Goal: Task Accomplishment & Management: Use online tool/utility

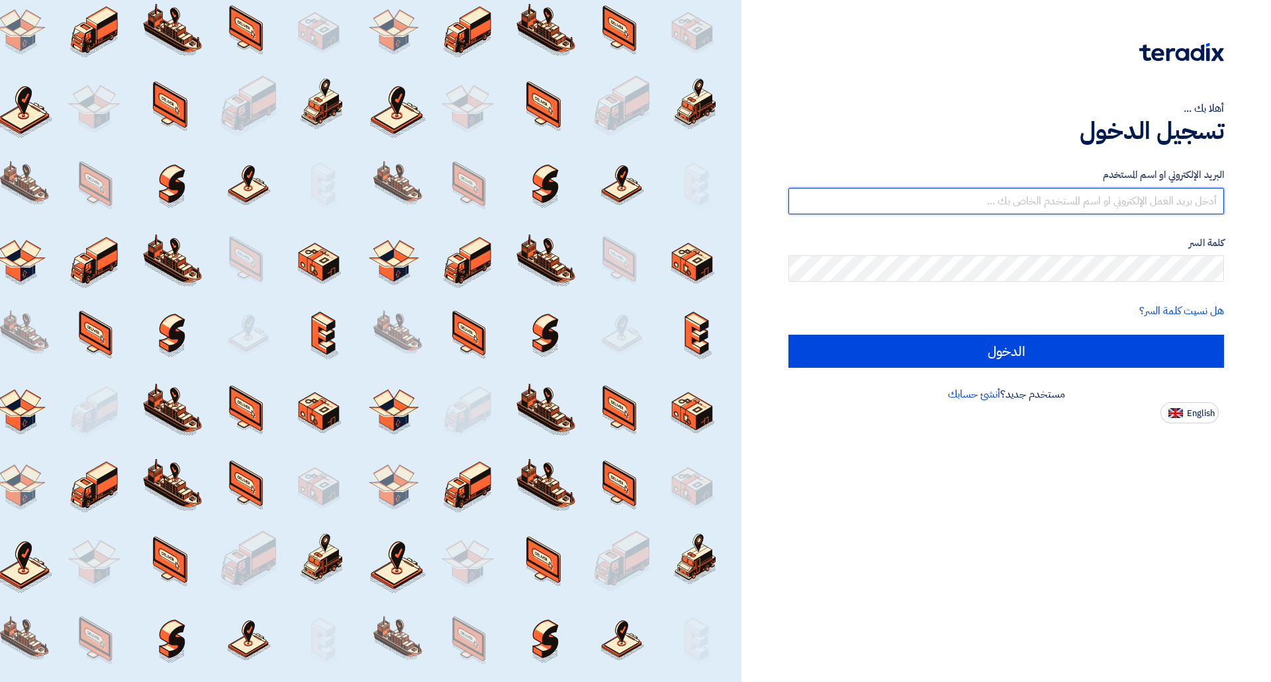
click at [919, 196] on input "text" at bounding box center [1006, 201] width 436 height 26
type input "[PERSON_NAME][EMAIL_ADDRESS][DOMAIN_NAME]"
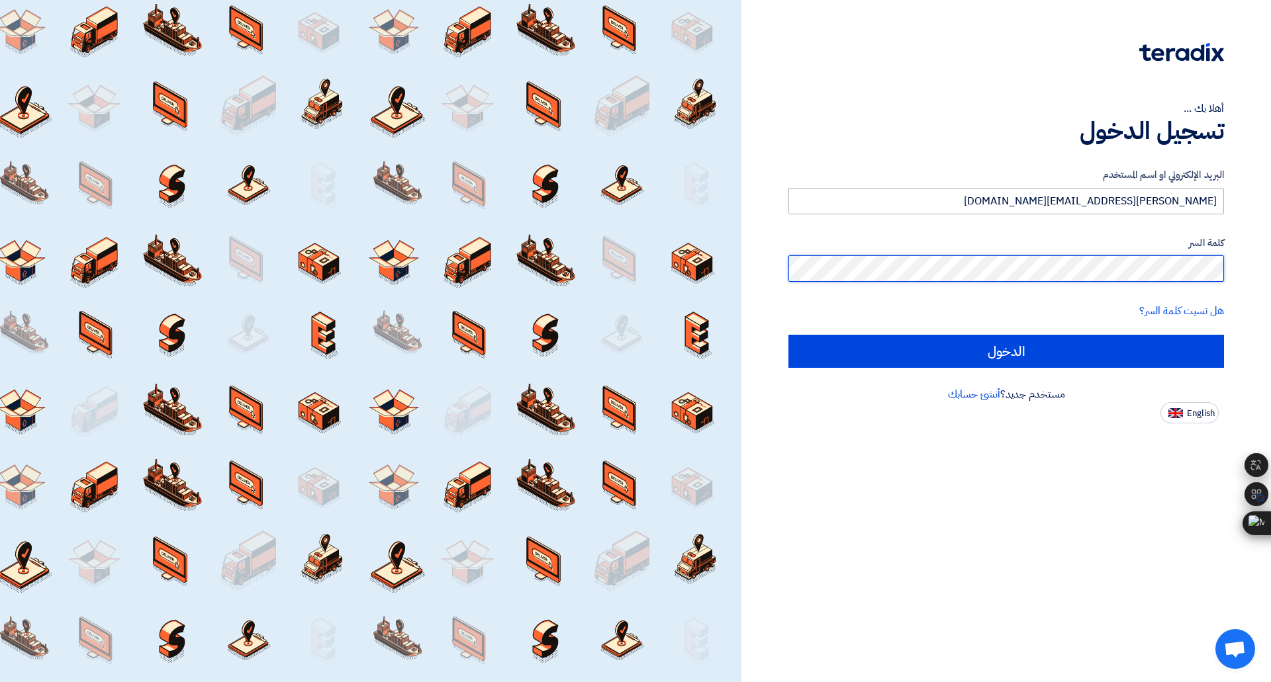
click at [788, 335] on input "الدخول" at bounding box center [1006, 351] width 436 height 33
type input "Sign in"
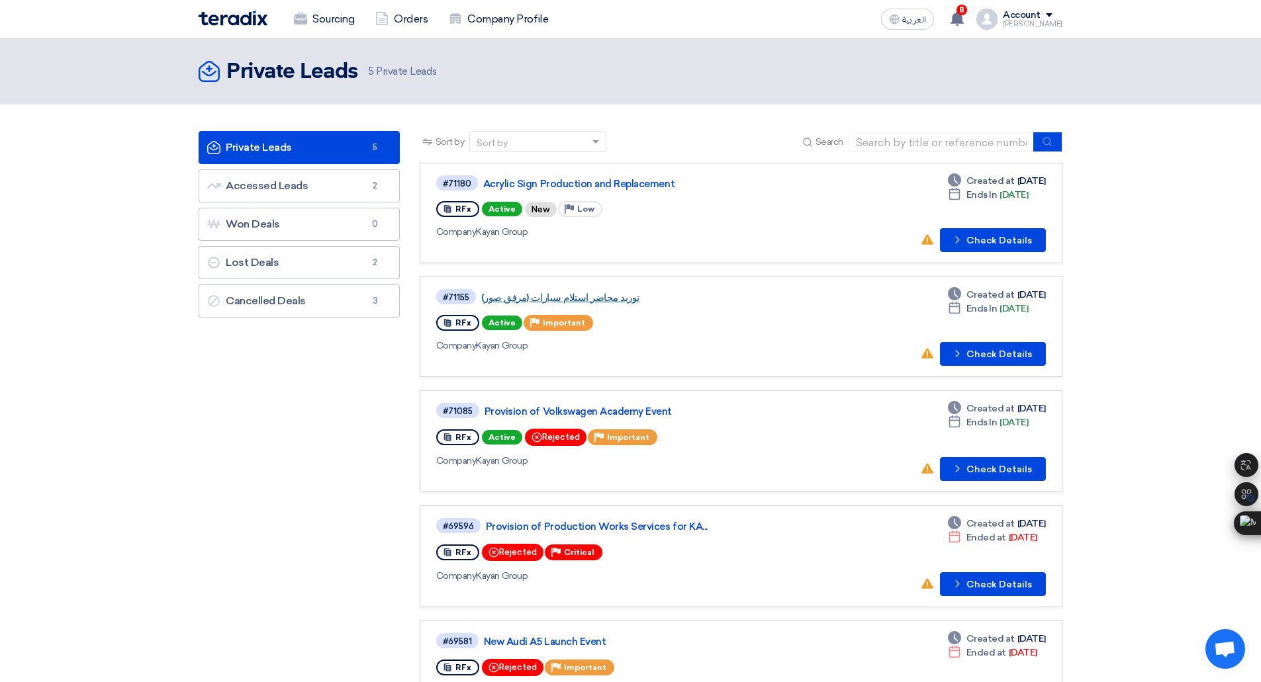
click at [596, 302] on link "توريد محاضر استلام سيارات (مرفق صور)" at bounding box center [646, 298] width 331 height 12
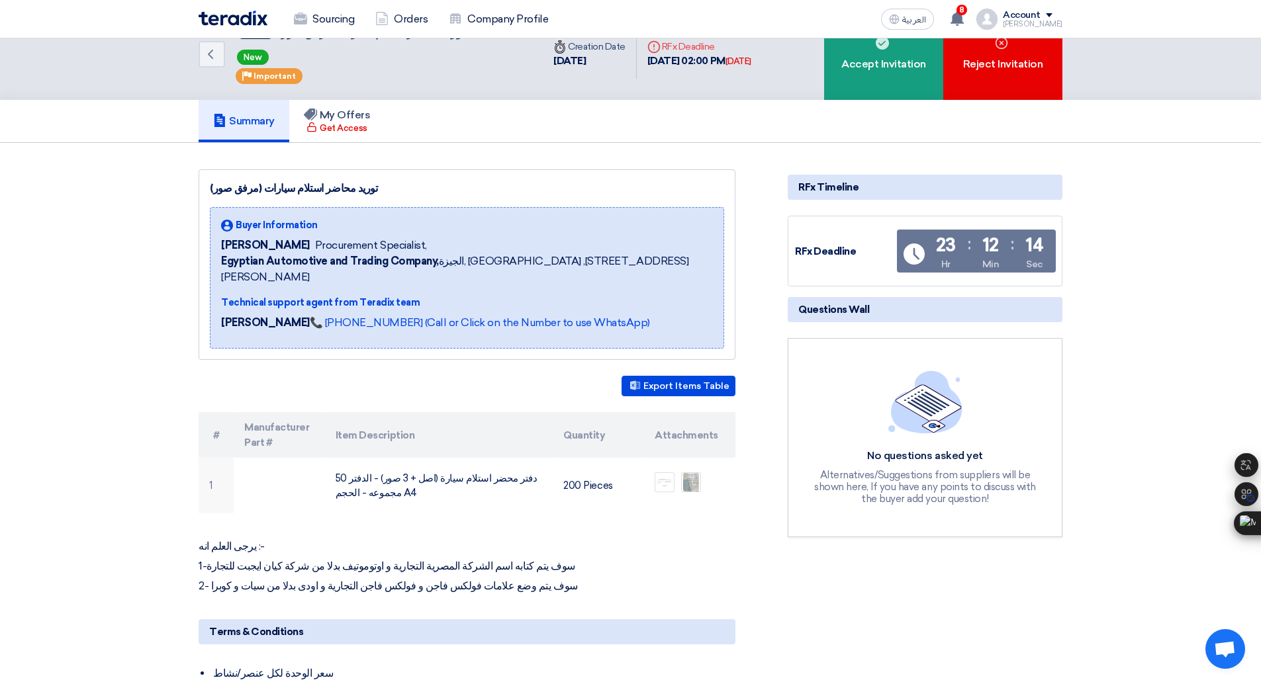
scroll to position [30, 0]
click at [997, 89] on div "Reject Invitation" at bounding box center [1002, 55] width 119 height 92
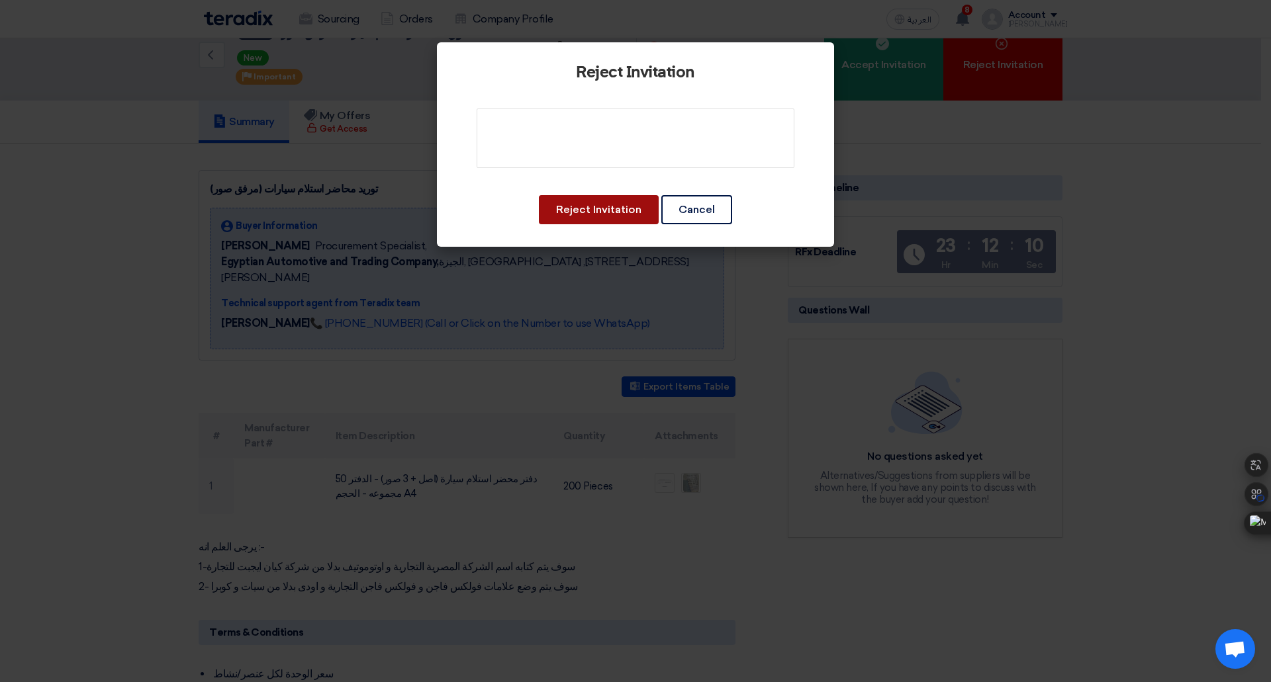
click at [626, 216] on button "Reject Invitation" at bounding box center [599, 209] width 120 height 29
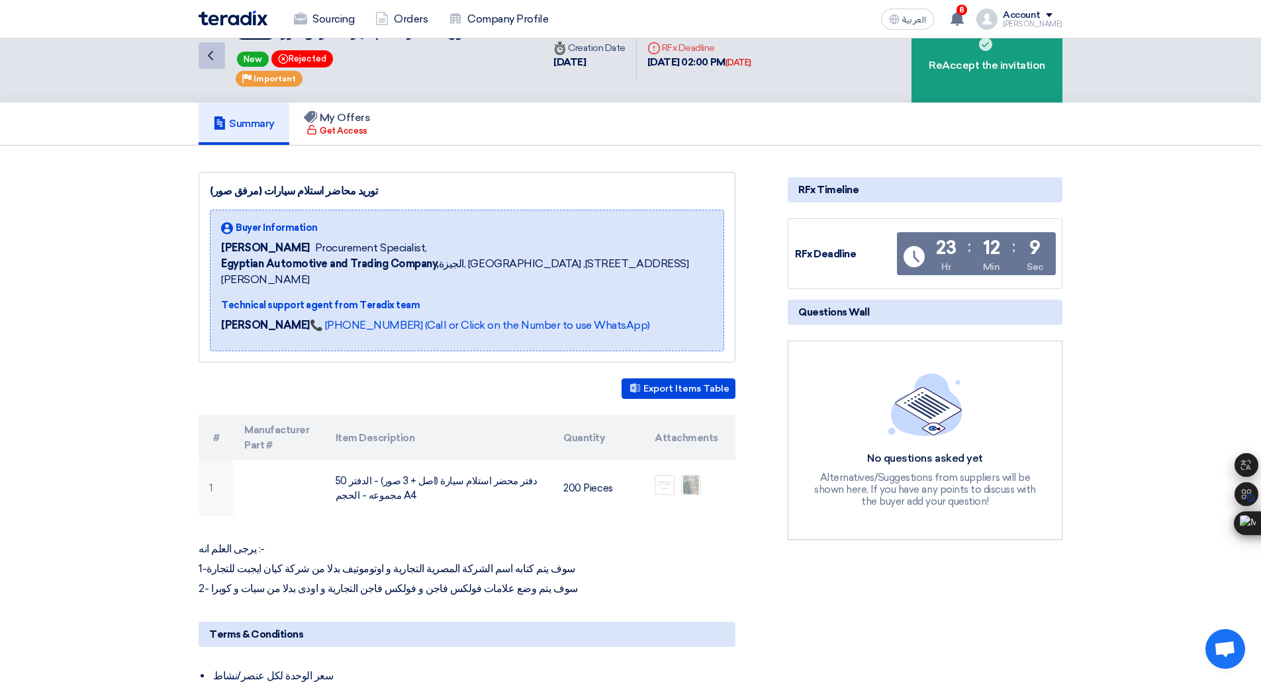
click at [212, 53] on icon "Back" at bounding box center [211, 56] width 16 height 16
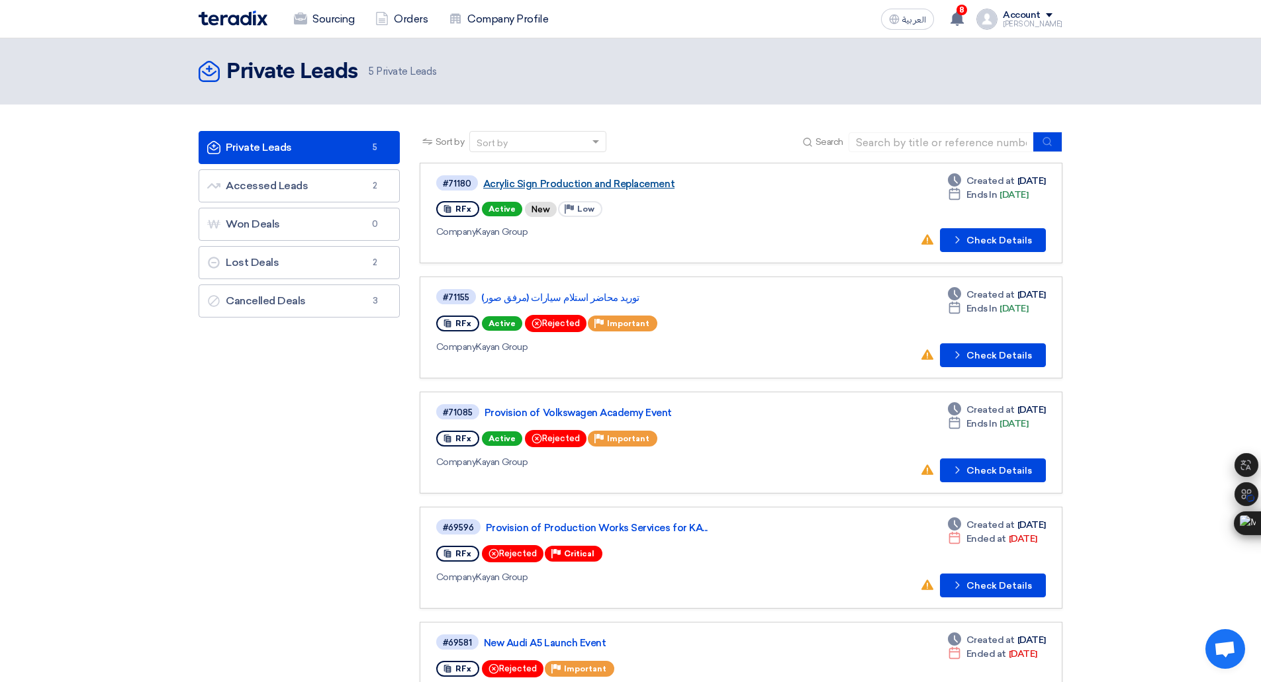
click at [600, 179] on link "Acrylic Sign Production and Replacement" at bounding box center [648, 184] width 331 height 12
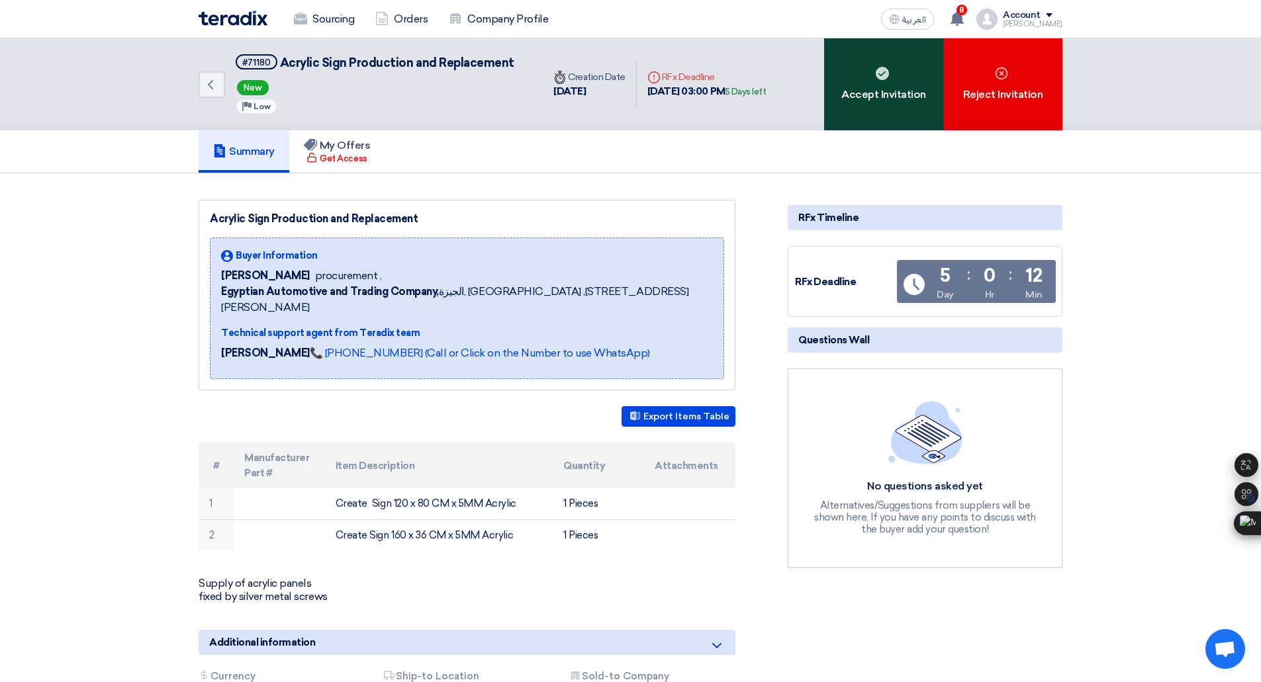
click at [841, 108] on div "Accept Invitation" at bounding box center [883, 84] width 119 height 92
